Goal: Transaction & Acquisition: Purchase product/service

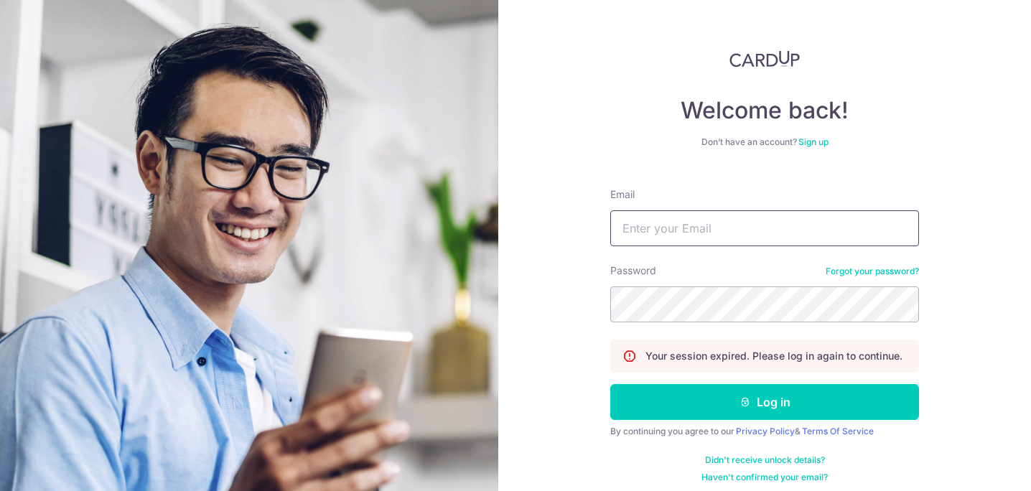
click at [633, 223] on input "Email" at bounding box center [764, 228] width 309 height 36
type input "fba00030@yahoo.com"
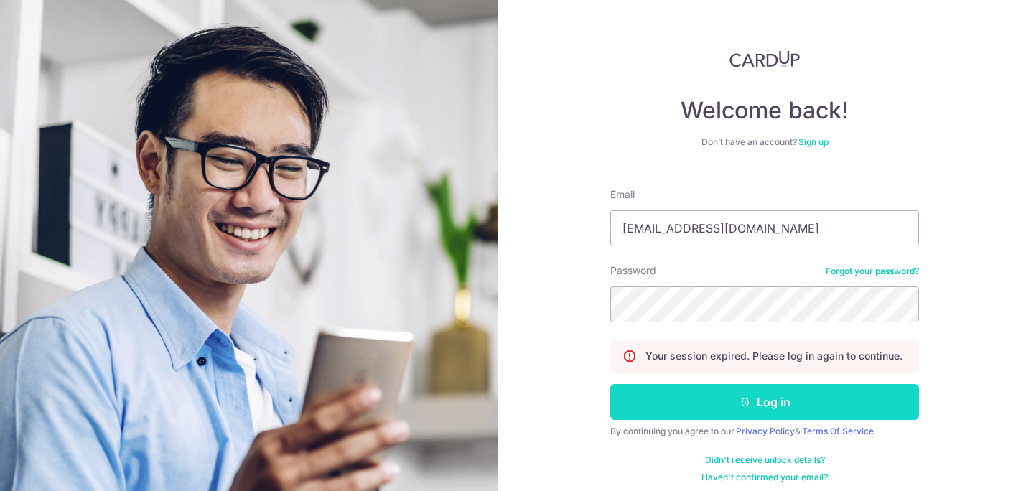
click at [714, 401] on button "Log in" at bounding box center [764, 402] width 309 height 36
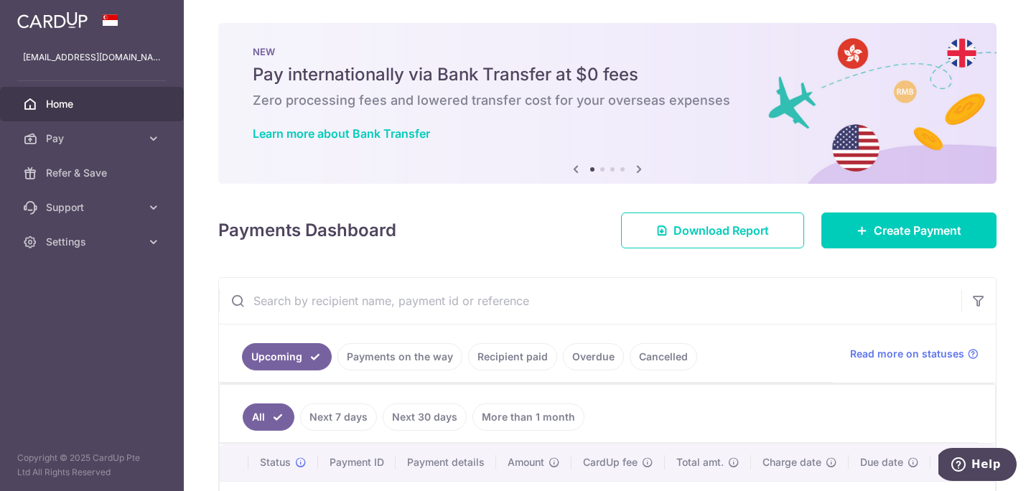
click at [641, 169] on icon at bounding box center [639, 169] width 17 height 18
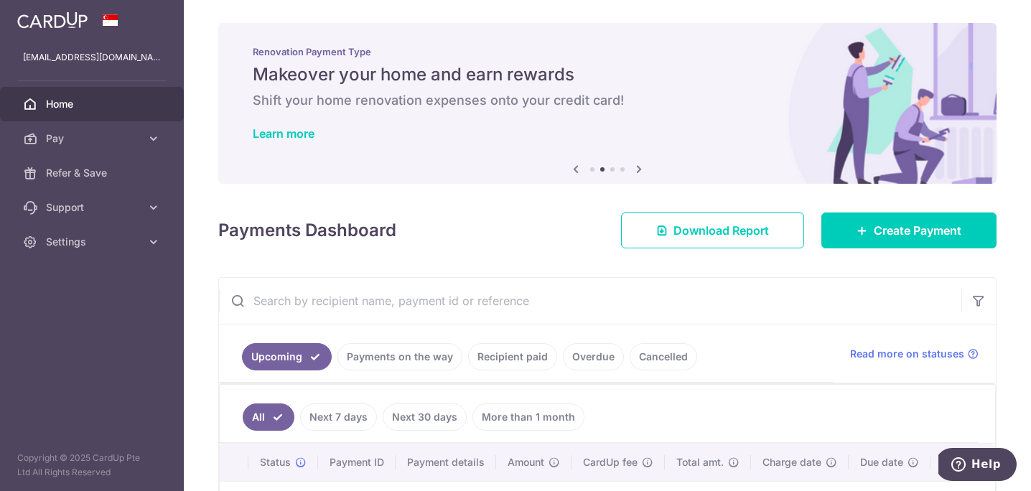
click at [641, 169] on icon at bounding box center [639, 169] width 17 height 18
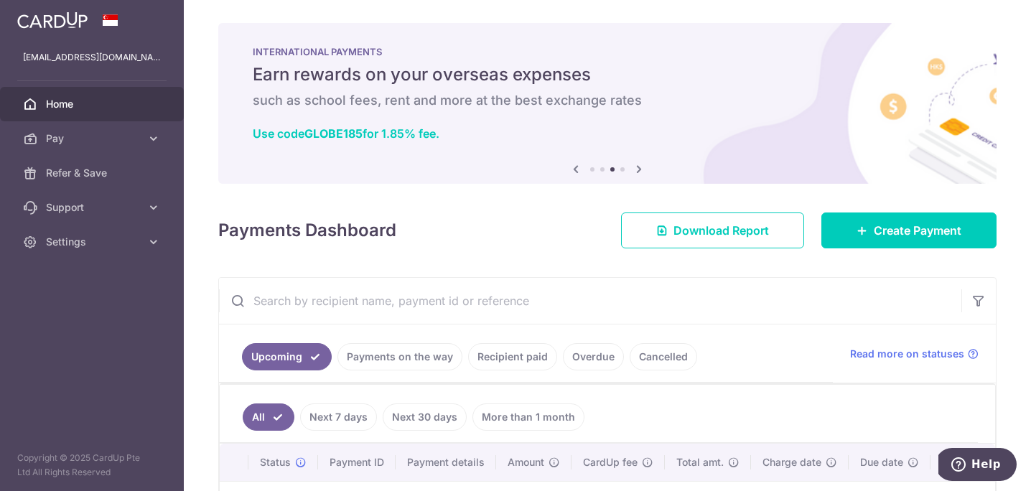
click at [641, 169] on icon at bounding box center [639, 169] width 17 height 18
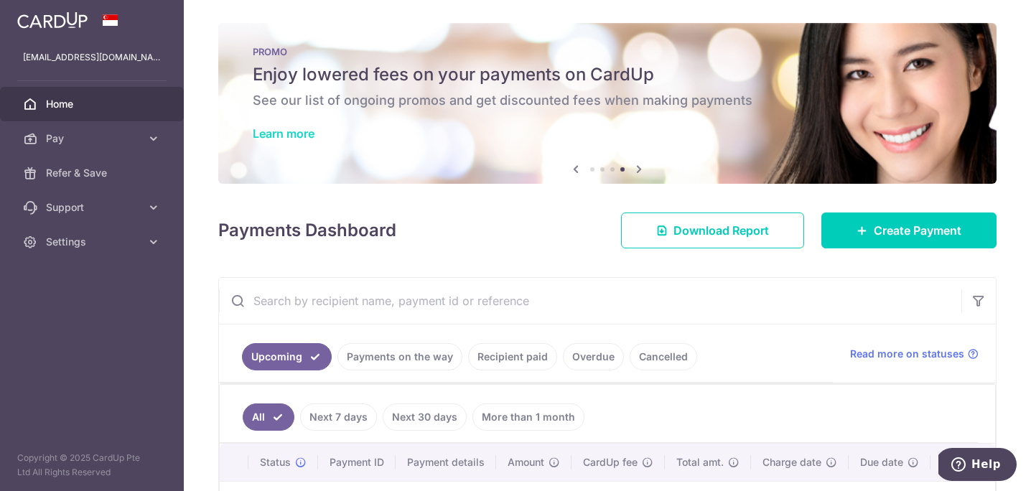
click at [297, 136] on link "Learn more" at bounding box center [284, 133] width 62 height 14
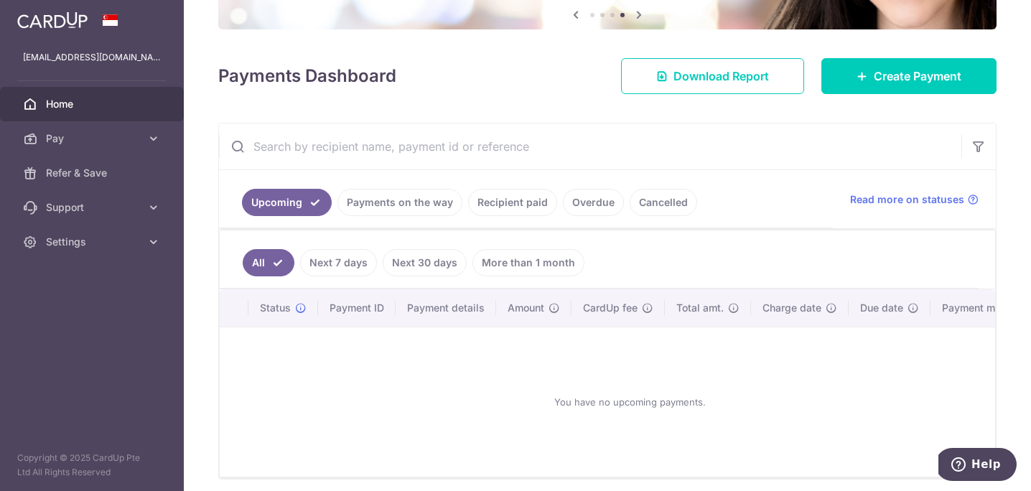
scroll to position [131, 0]
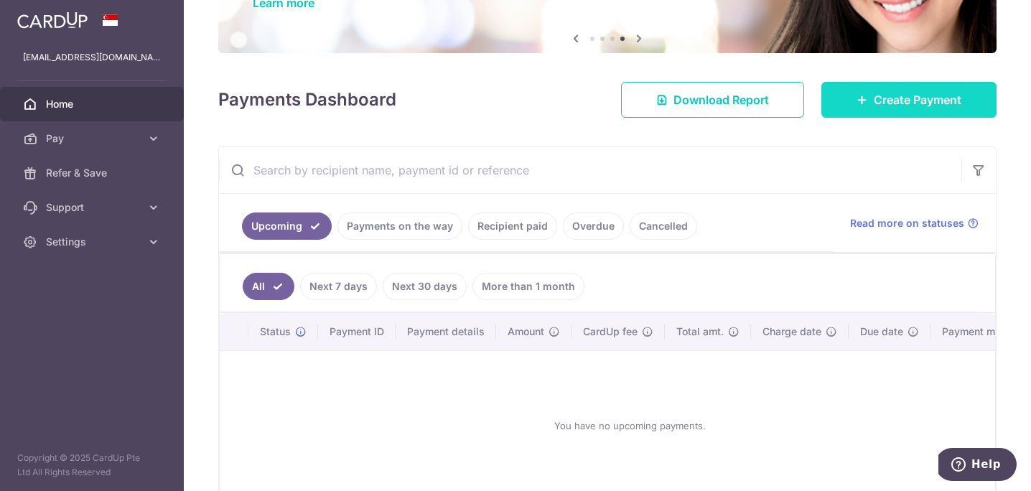
click at [862, 108] on link "Create Payment" at bounding box center [909, 100] width 175 height 36
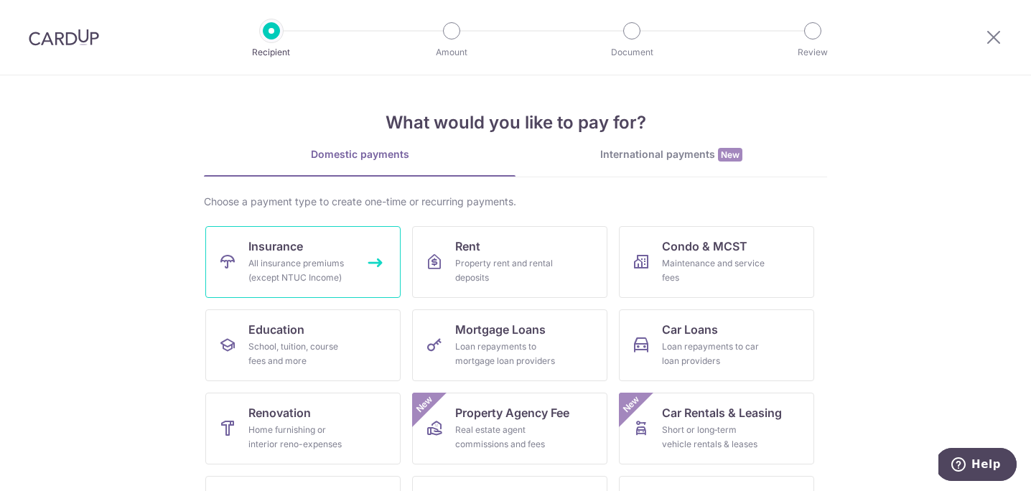
click at [333, 277] on div "All insurance premiums (except NTUC Income)" at bounding box center [300, 270] width 103 height 29
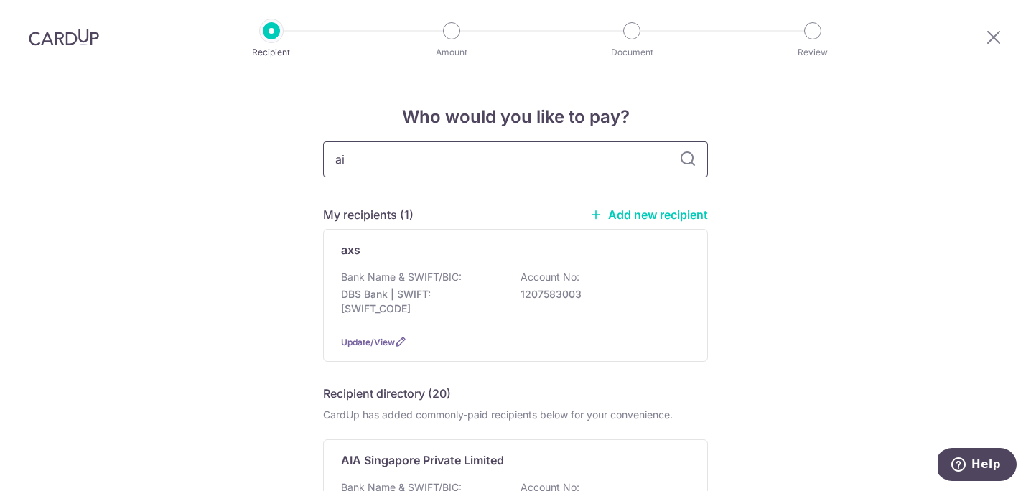
type input "aia"
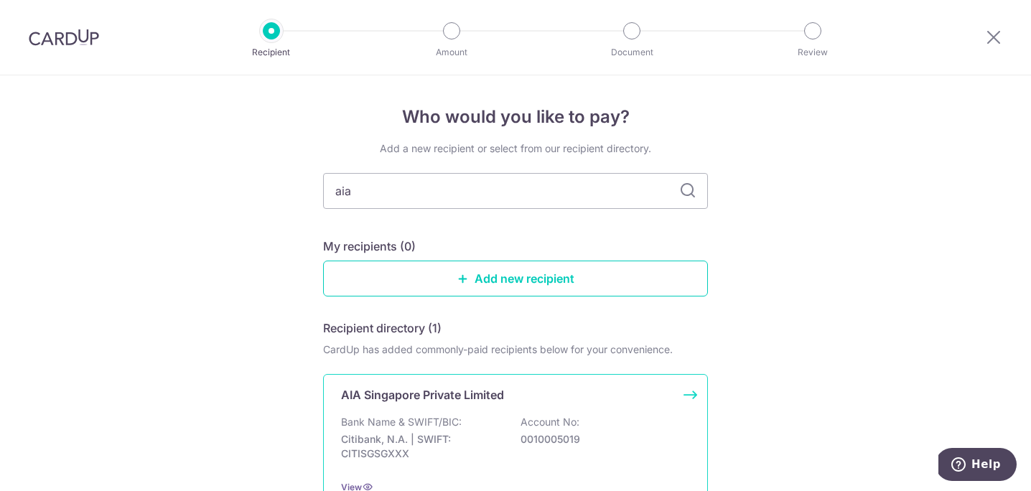
click at [447, 407] on div "AIA Singapore Private Limited Bank Name & SWIFT/BIC: Citibank, N.A. | SWIFT: CI…" at bounding box center [515, 440] width 385 height 133
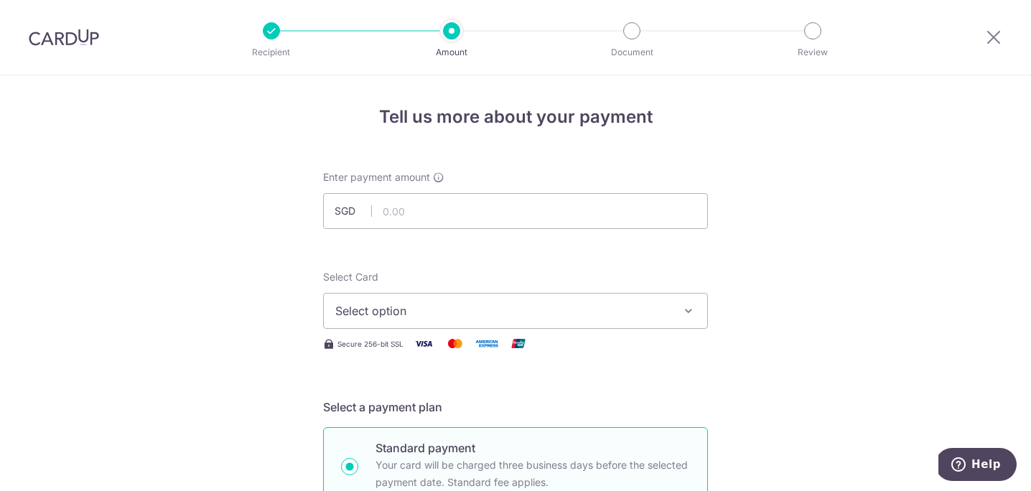
click at [515, 316] on span "Select option" at bounding box center [502, 310] width 335 height 17
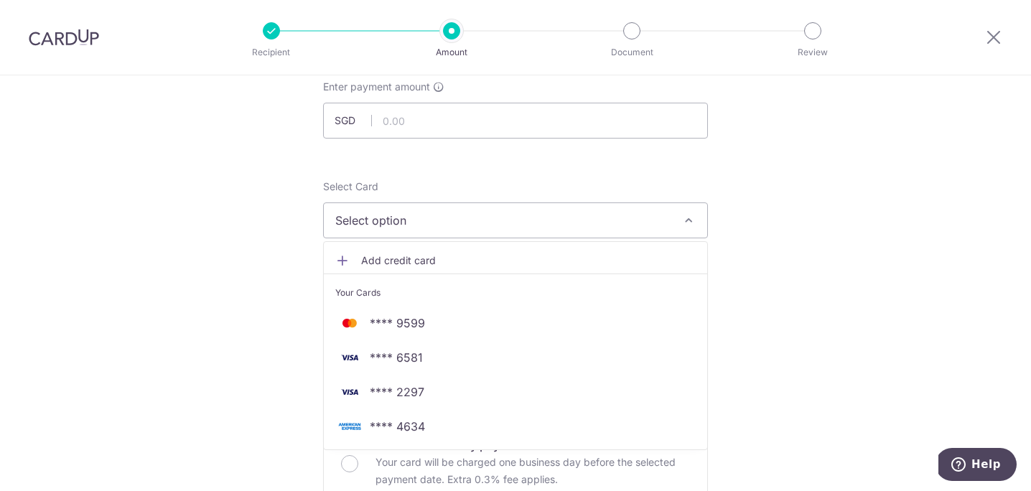
scroll to position [113, 0]
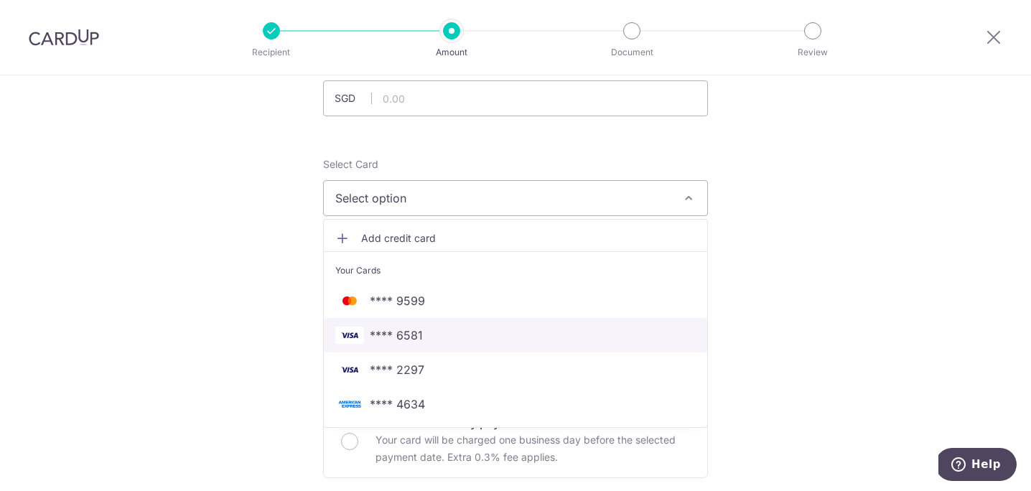
click at [593, 320] on link "**** 6581" at bounding box center [516, 335] width 384 height 34
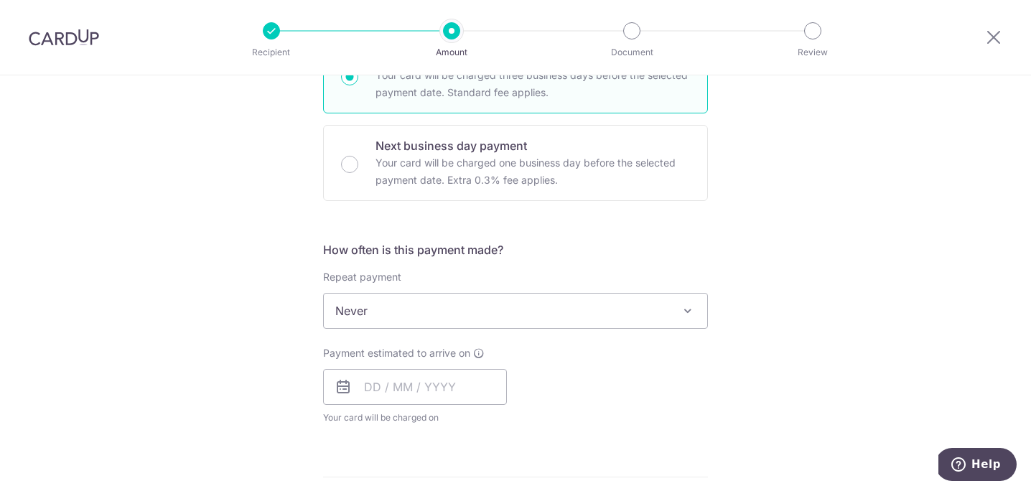
scroll to position [391, 0]
click at [370, 381] on input "text" at bounding box center [415, 386] width 184 height 36
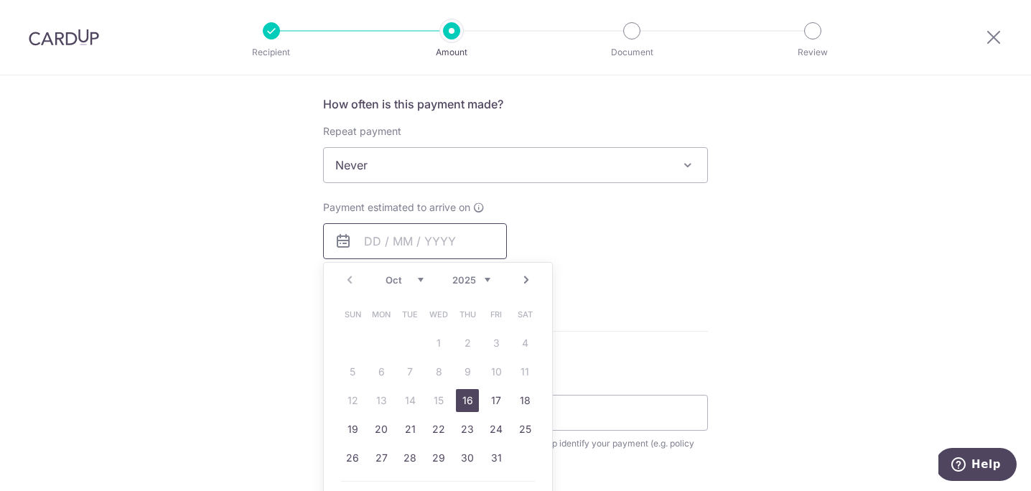
scroll to position [553, 0]
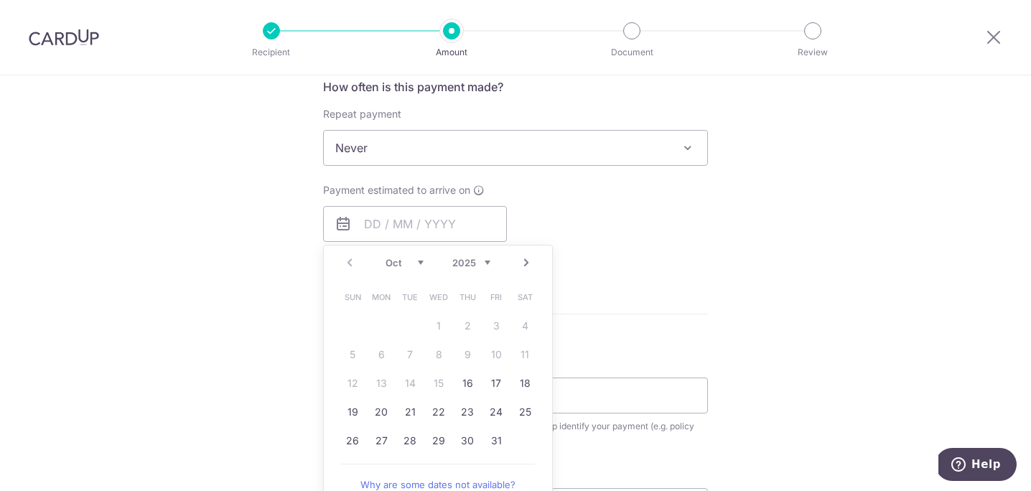
click at [522, 265] on link "Next" at bounding box center [526, 262] width 17 height 17
click at [488, 356] on link "7" at bounding box center [496, 354] width 23 height 23
type input "[DATE]"
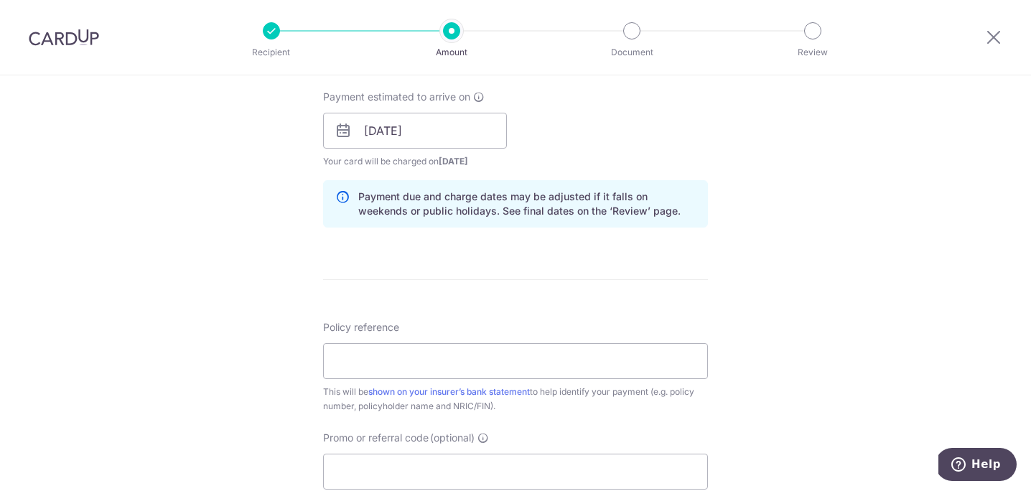
scroll to position [650, 0]
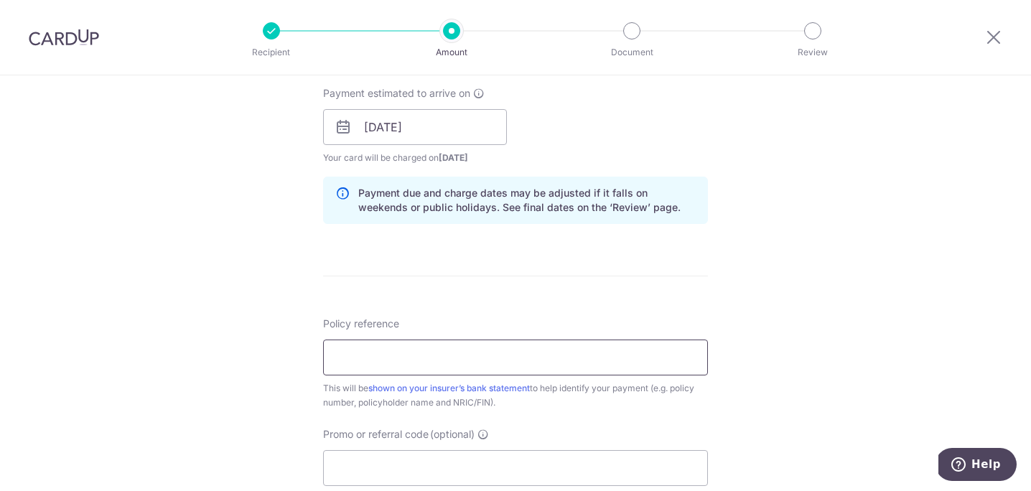
click at [538, 365] on input "Policy reference" at bounding box center [515, 358] width 385 height 36
paste input "U125390239"
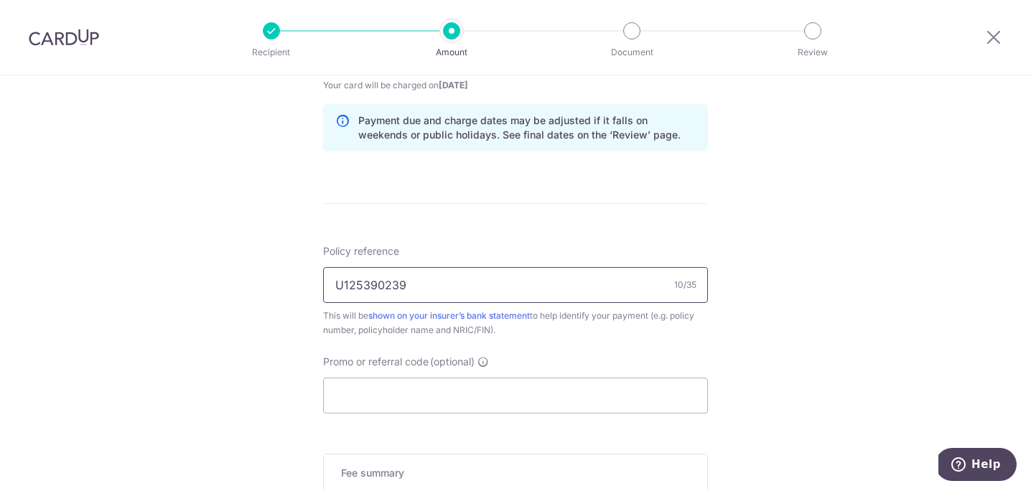
scroll to position [742, 0]
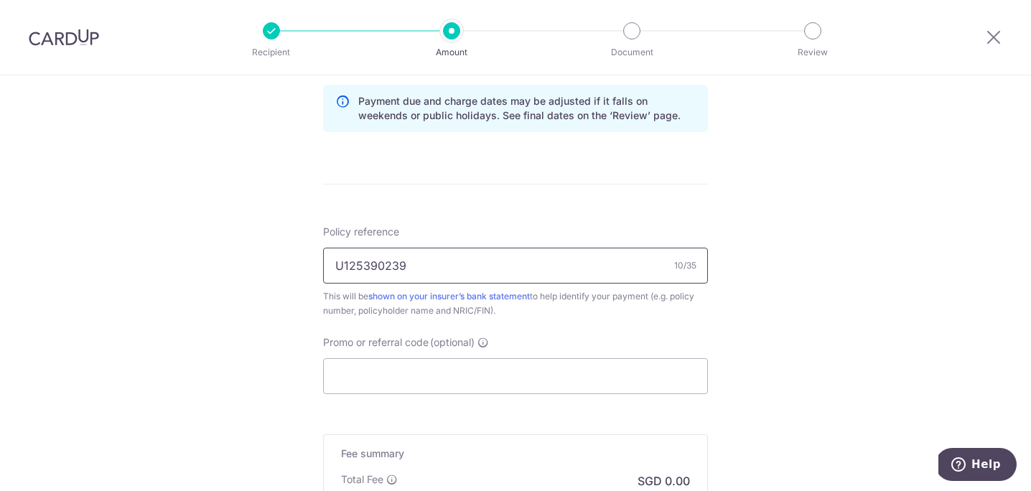
type input "U125390239"
click at [497, 382] on input "Promo or referral code (optional)" at bounding box center [515, 376] width 385 height 36
paste input "OCBC155"
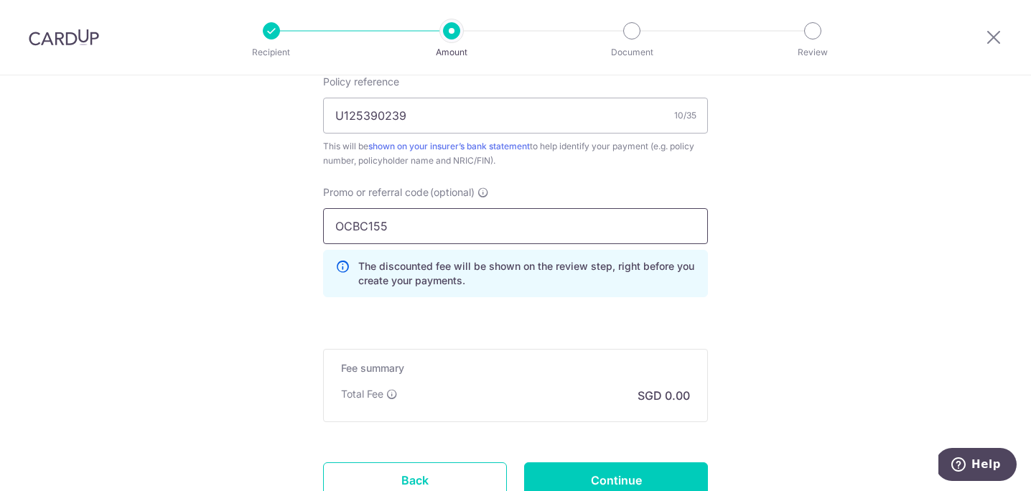
scroll to position [1007, 0]
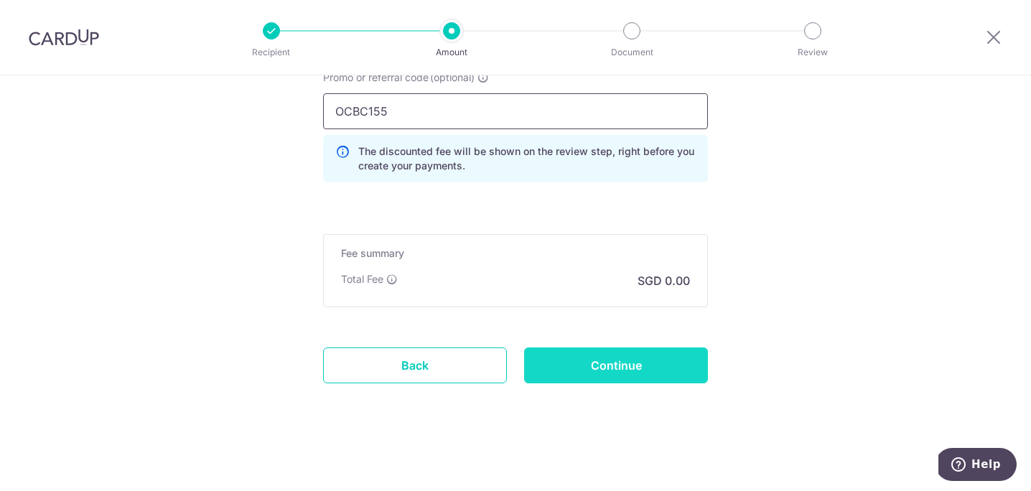
type input "OCBC155"
click at [627, 368] on input "Continue" at bounding box center [616, 366] width 184 height 36
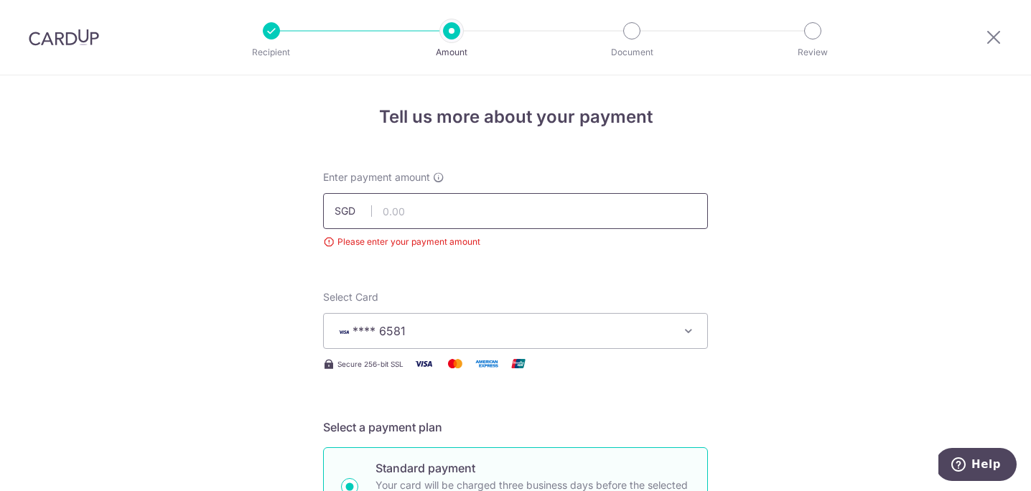
click at [641, 208] on input "text" at bounding box center [515, 211] width 385 height 36
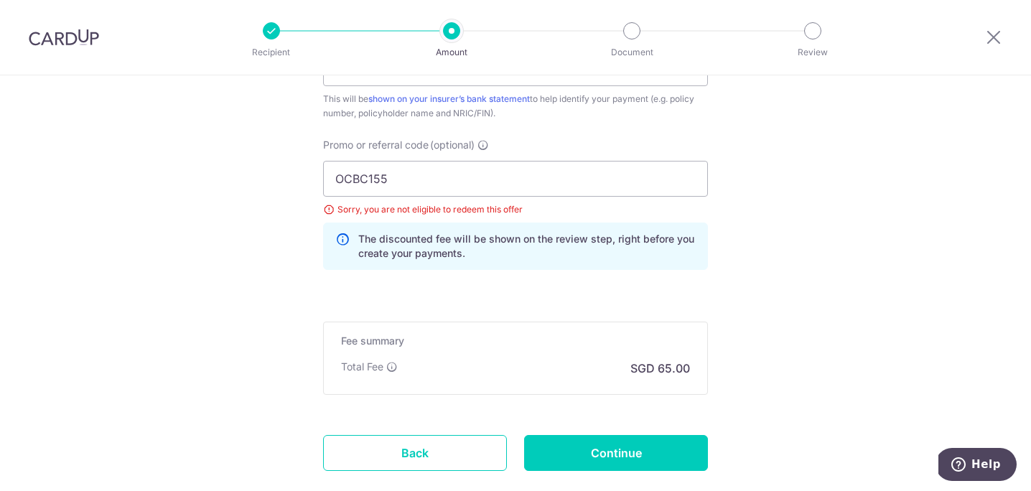
scroll to position [957, 0]
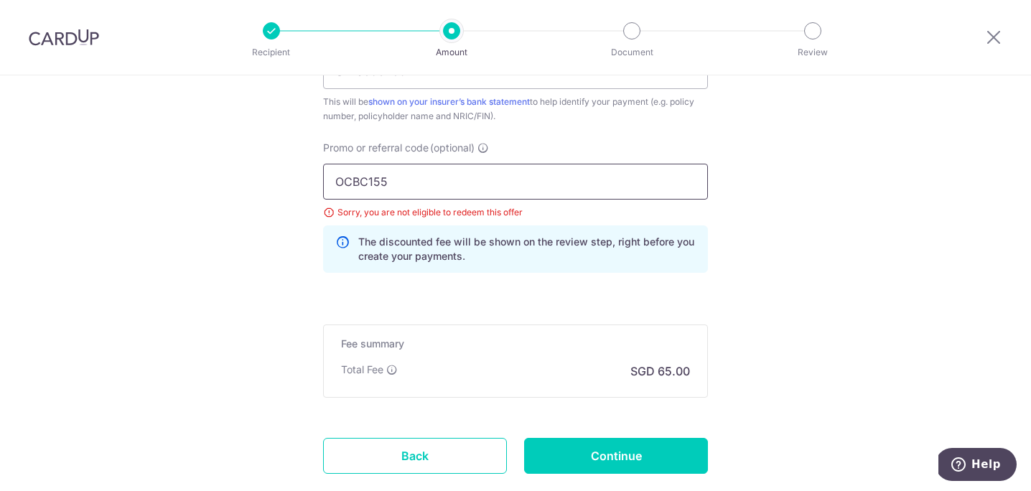
type input "2,500.00"
drag, startPoint x: 445, startPoint y: 183, endPoint x: 277, endPoint y: 186, distance: 167.4
paste input "90N"
type input "OCBC90N155"
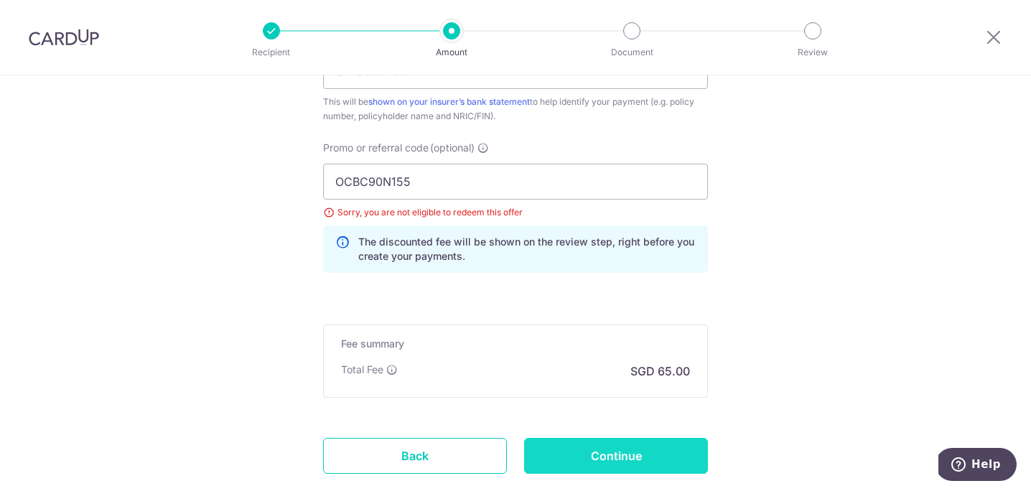
click at [601, 459] on input "Continue" at bounding box center [616, 456] width 184 height 36
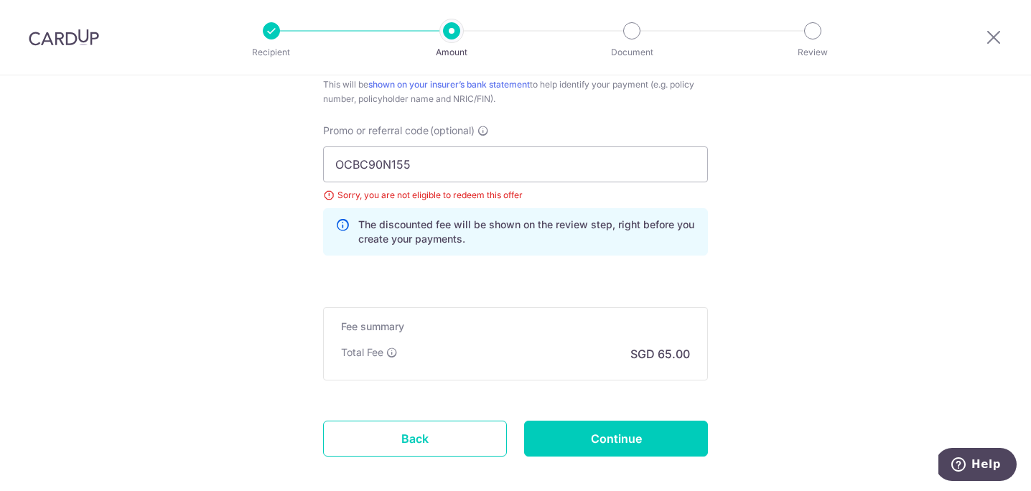
scroll to position [941, 0]
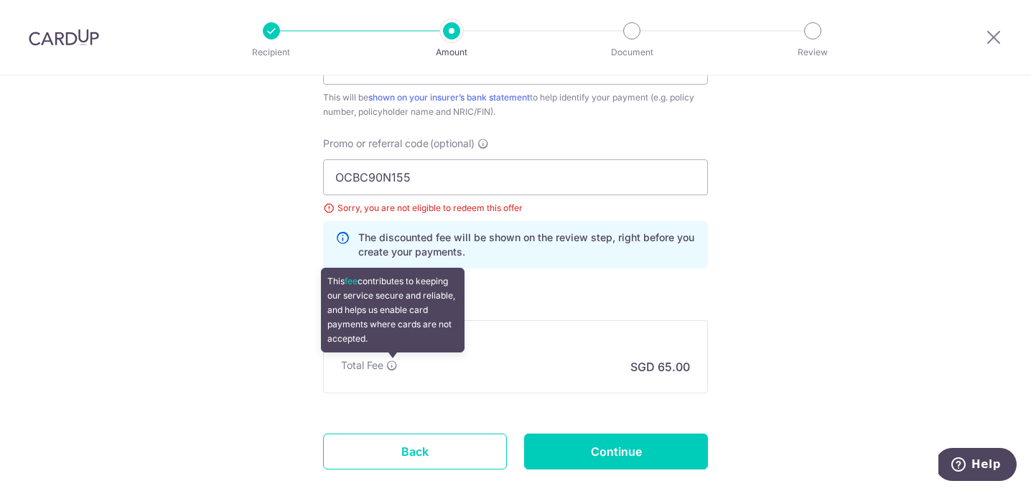
click at [388, 366] on icon at bounding box center [391, 365] width 11 height 11
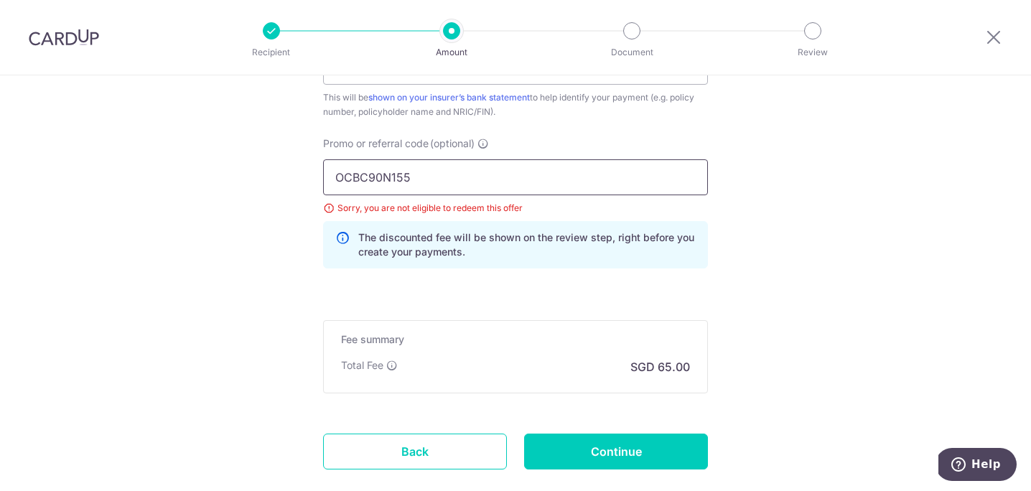
drag, startPoint x: 489, startPoint y: 182, endPoint x: 288, endPoint y: 180, distance: 201.1
paste input "V"
type input "OCBC90NV"
click at [571, 454] on input "Continue" at bounding box center [616, 452] width 184 height 36
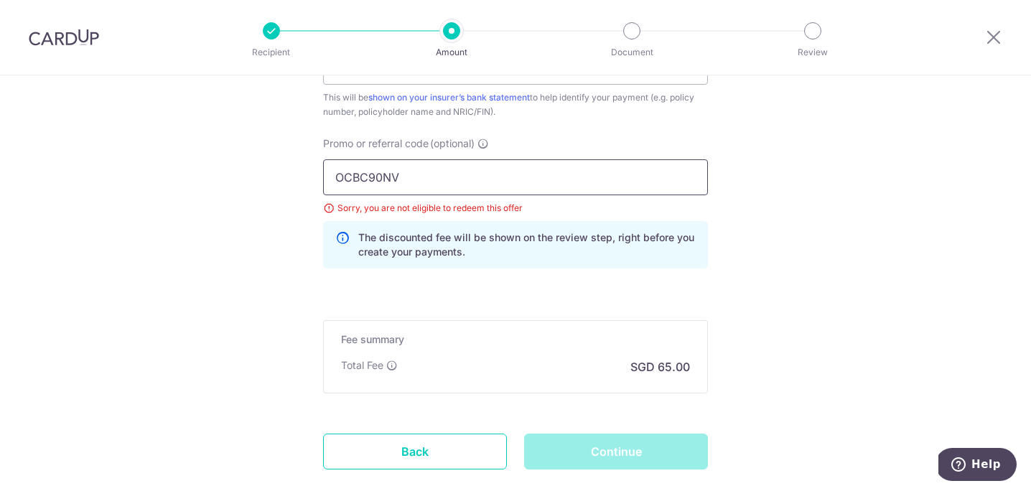
click at [654, 191] on input "OCBC90NV" at bounding box center [515, 177] width 385 height 36
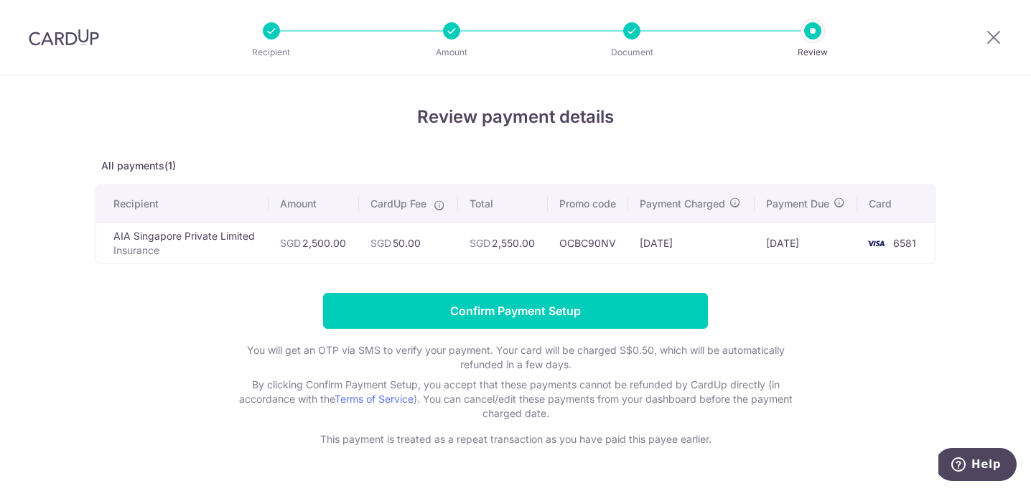
click at [75, 34] on img at bounding box center [64, 37] width 70 height 17
click at [50, 34] on img at bounding box center [64, 37] width 70 height 17
click at [80, 39] on img at bounding box center [64, 37] width 70 height 17
click at [60, 39] on img at bounding box center [64, 37] width 70 height 17
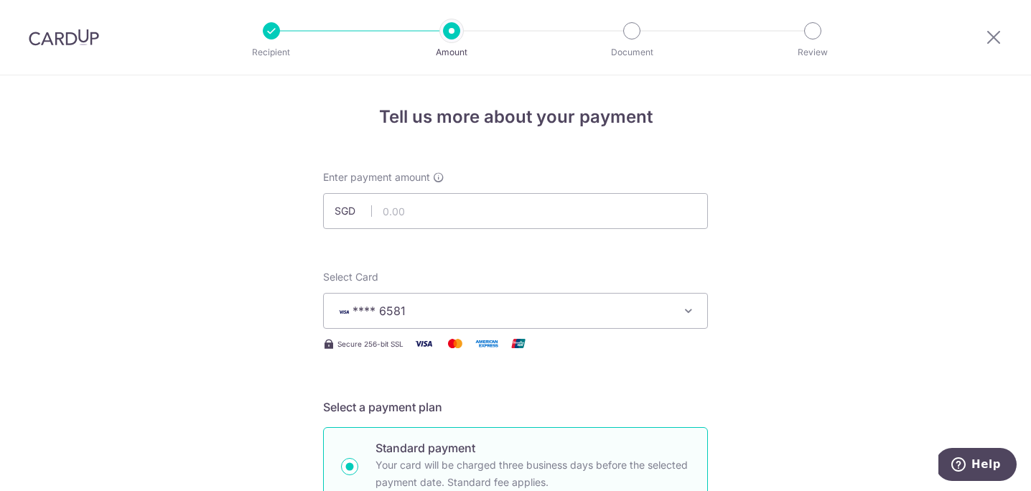
click at [72, 37] on img at bounding box center [64, 37] width 70 height 17
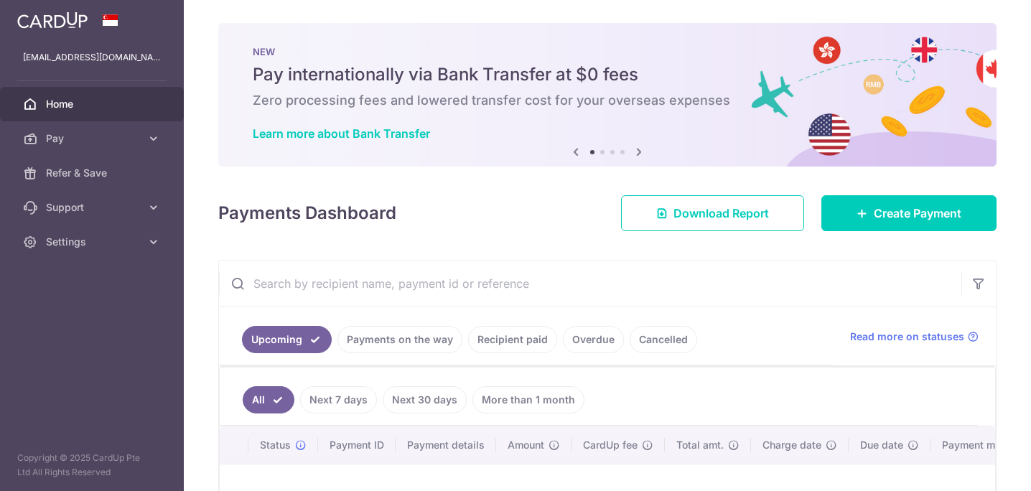
click at [641, 152] on icon at bounding box center [639, 152] width 17 height 18
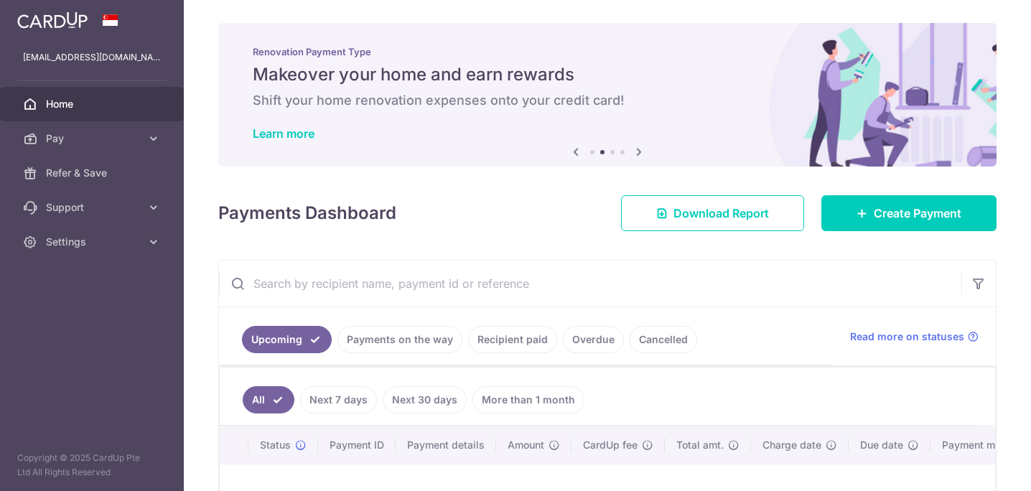
click at [641, 152] on icon at bounding box center [639, 152] width 17 height 18
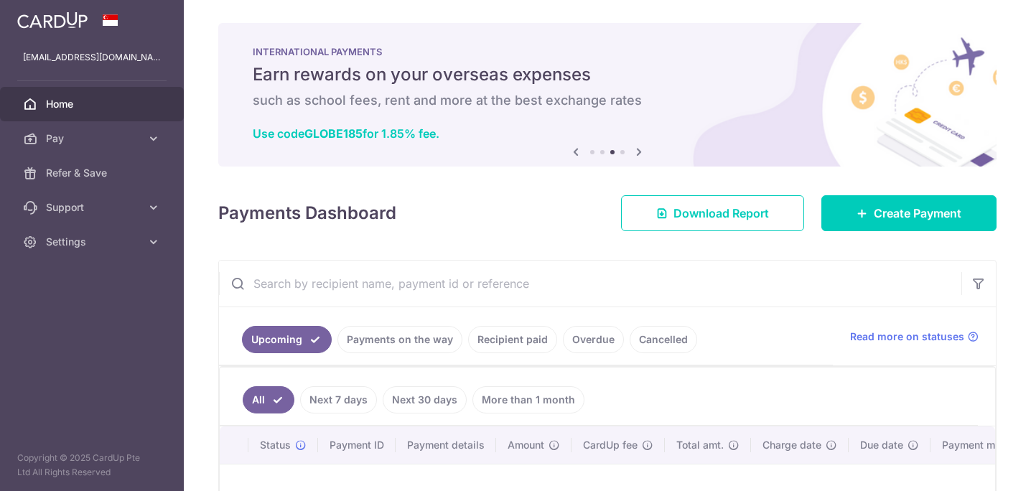
click at [641, 152] on icon at bounding box center [639, 152] width 17 height 18
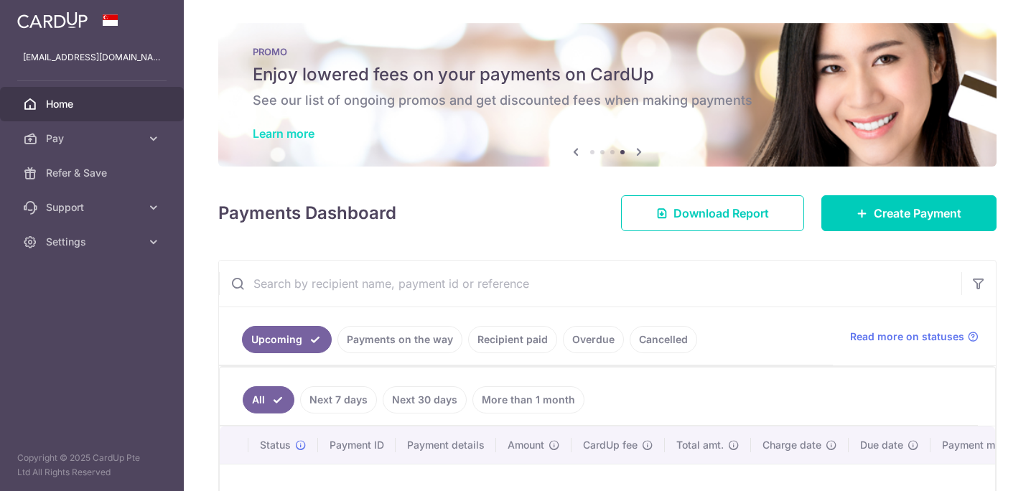
click at [292, 138] on link "Learn more" at bounding box center [284, 133] width 62 height 14
